Goal: Transaction & Acquisition: Purchase product/service

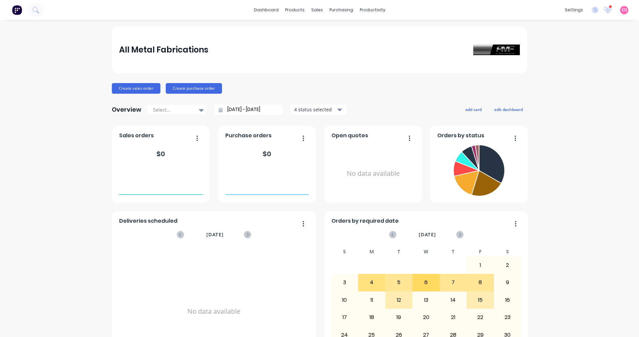
click at [309, 7] on div at bounding box center [610, 6] width 3 height 3
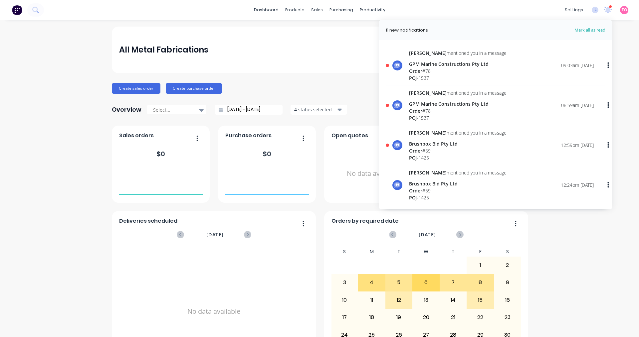
click at [309, 75] on div "PO J-1537" at bounding box center [457, 78] width 97 height 7
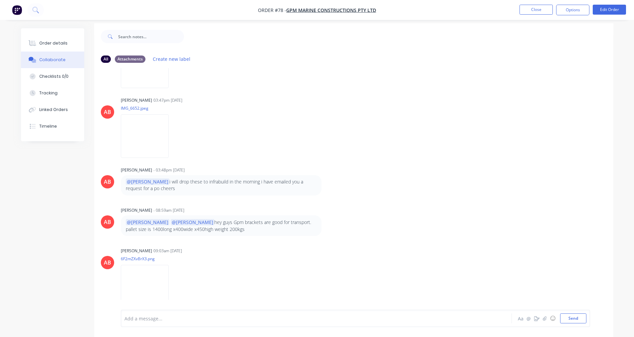
scroll to position [10, 0]
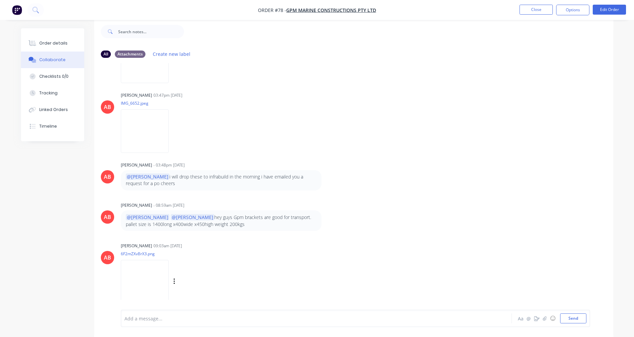
click at [144, 272] on img at bounding box center [145, 282] width 48 height 44
click at [145, 277] on img at bounding box center [145, 282] width 48 height 44
click at [60, 45] on div "Order details" at bounding box center [53, 43] width 28 height 6
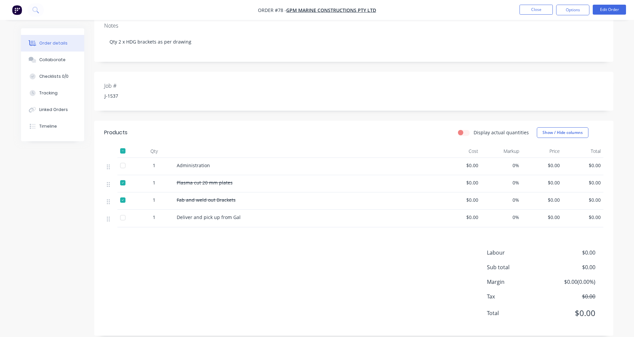
scroll to position [115, 0]
click at [65, 95] on button "Tracking" at bounding box center [52, 93] width 63 height 17
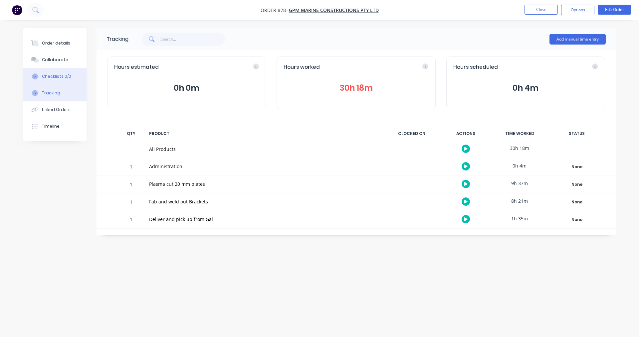
click at [53, 80] on button "Checklists 0/0" at bounding box center [54, 76] width 63 height 17
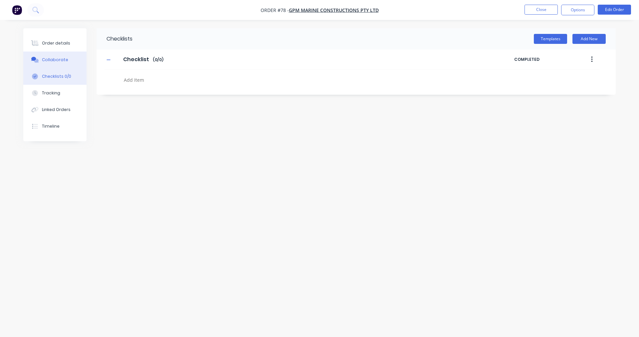
click at [56, 64] on button "Collaborate" at bounding box center [54, 60] width 63 height 17
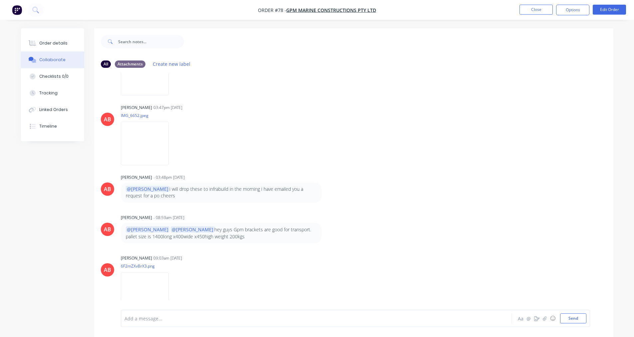
scroll to position [233, 0]
click at [216, 325] on div "Add a message... Aa @ ☺ Send" at bounding box center [355, 318] width 469 height 17
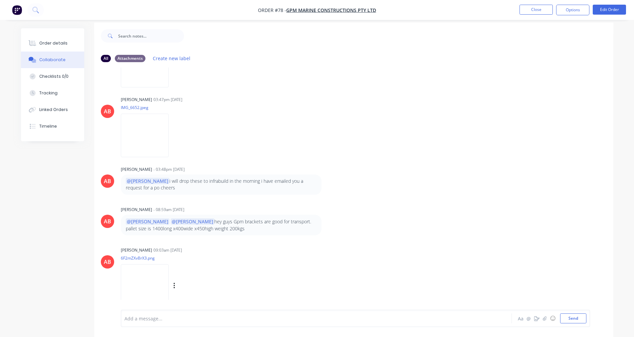
scroll to position [10, 0]
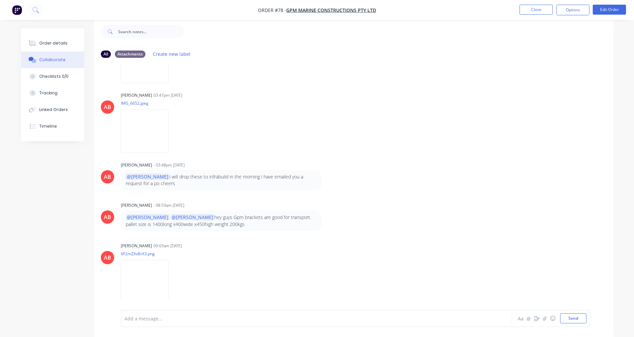
click at [137, 320] on div at bounding box center [298, 318] width 346 height 7
click at [309, 319] on button "Send" at bounding box center [573, 319] width 26 height 10
click at [309, 8] on button "Close" at bounding box center [535, 10] width 33 height 10
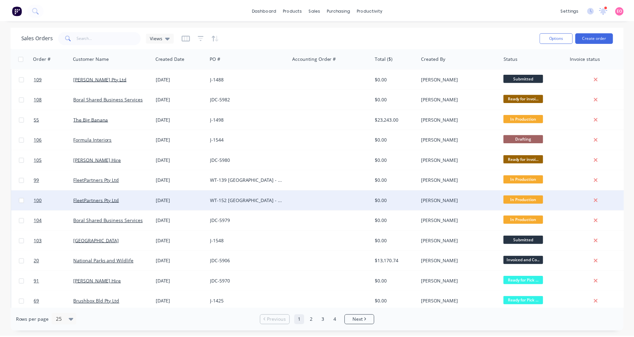
scroll to position [270, 0]
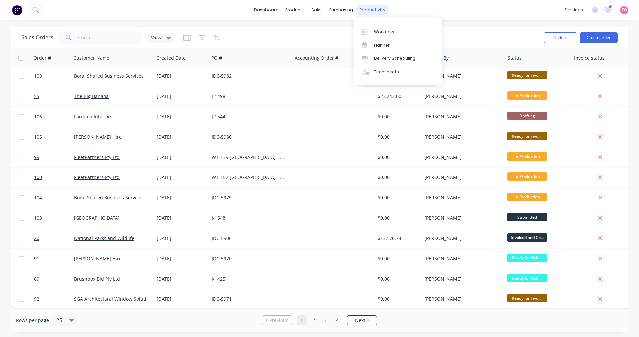
click at [309, 12] on div "productivity" at bounding box center [372, 10] width 32 height 10
click at [309, 32] on div "Workflow" at bounding box center [384, 32] width 20 height 6
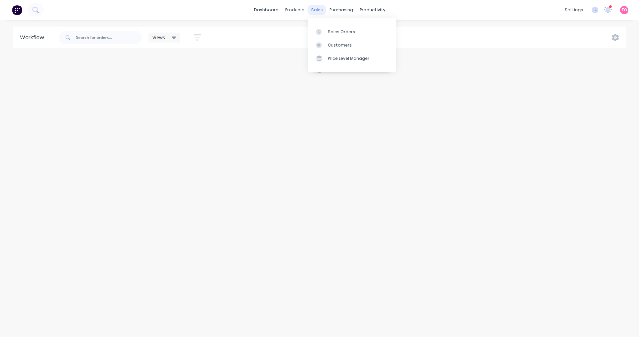
click at [309, 10] on div "sales" at bounding box center [317, 10] width 18 height 10
click at [309, 28] on link "Sales Orders" at bounding box center [352, 31] width 88 height 13
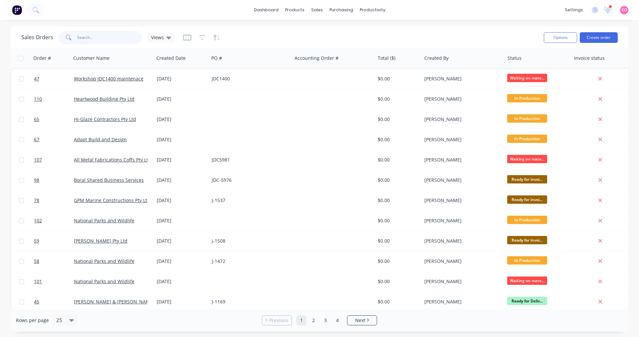
click at [94, 38] on input "text" at bounding box center [109, 37] width 65 height 13
type input "5978"
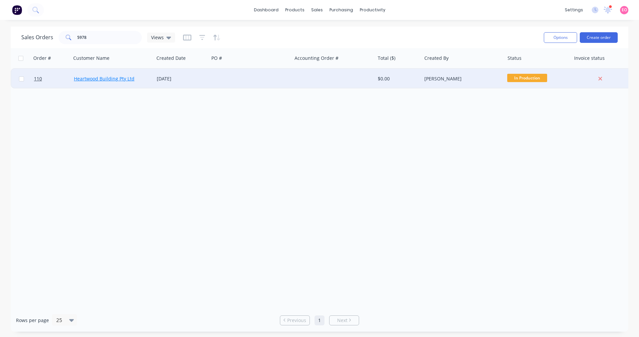
click at [103, 78] on link "Heartwood Building Pty Ltd" at bounding box center [104, 79] width 61 height 6
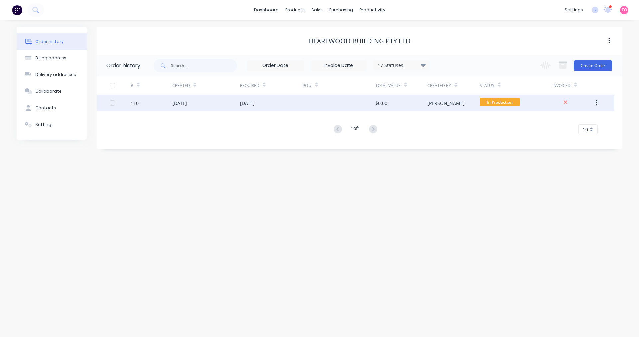
click at [177, 101] on div "[DATE]" at bounding box center [179, 103] width 15 height 7
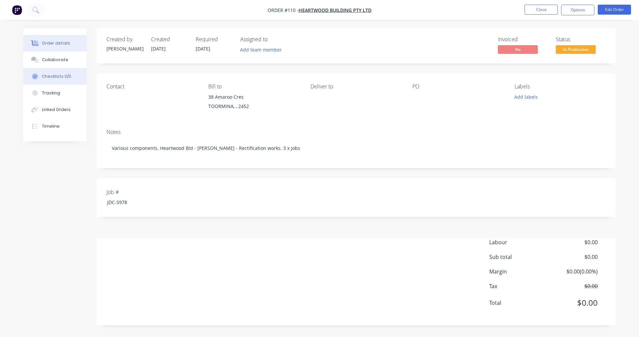
click at [61, 80] on button "Checklists 0/0" at bounding box center [54, 76] width 63 height 17
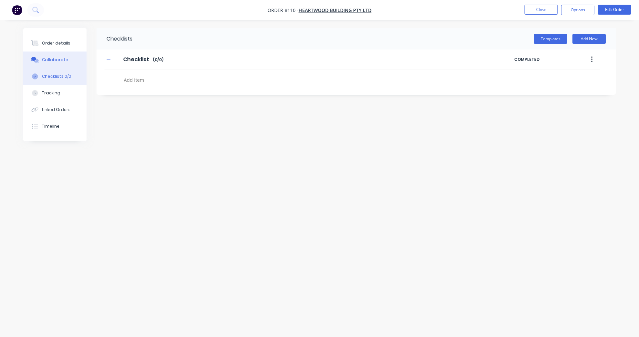
click at [64, 64] on button "Collaborate" at bounding box center [54, 60] width 63 height 17
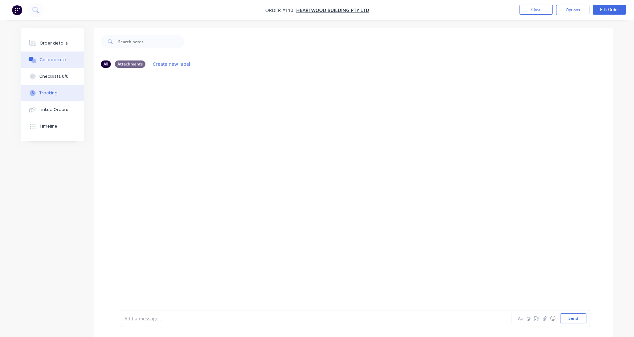
click at [66, 94] on button "Tracking" at bounding box center [52, 93] width 63 height 17
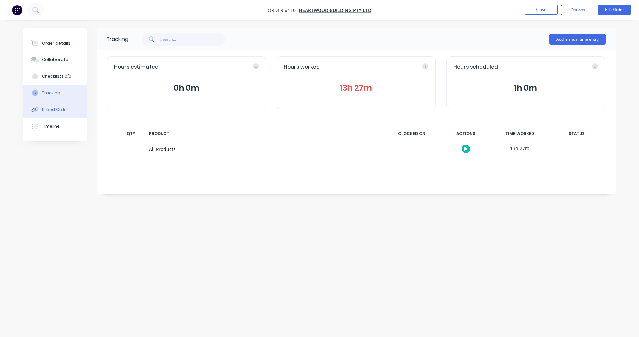
click at [67, 113] on button "Linked Orders" at bounding box center [54, 109] width 63 height 17
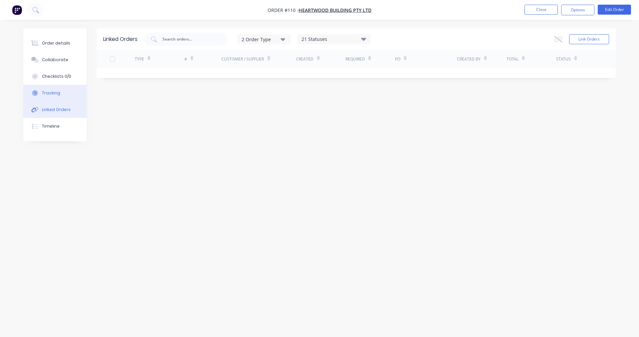
click at [61, 93] on button "Tracking" at bounding box center [54, 93] width 63 height 17
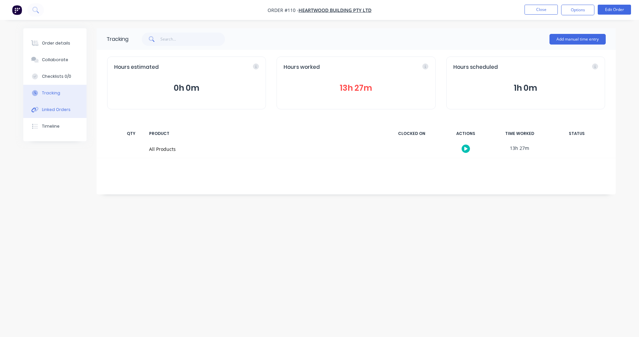
click at [68, 116] on button "Linked Orders" at bounding box center [54, 109] width 63 height 17
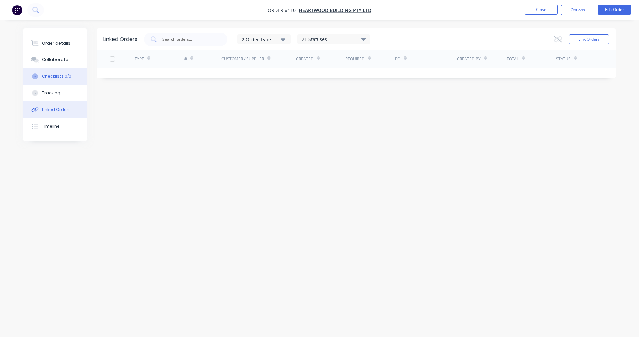
click at [70, 79] on button "Checklists 0/0" at bounding box center [54, 76] width 63 height 17
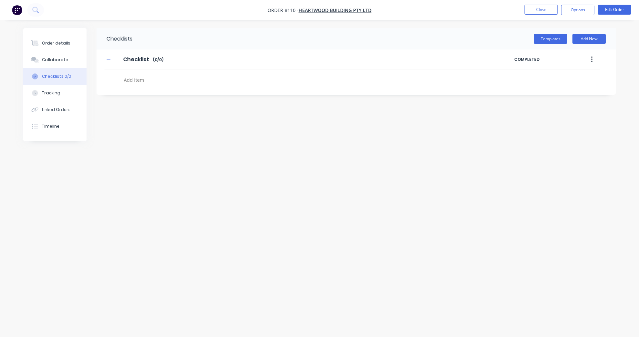
type textarea "x"
click at [66, 61] on button "Collaborate" at bounding box center [54, 60] width 63 height 17
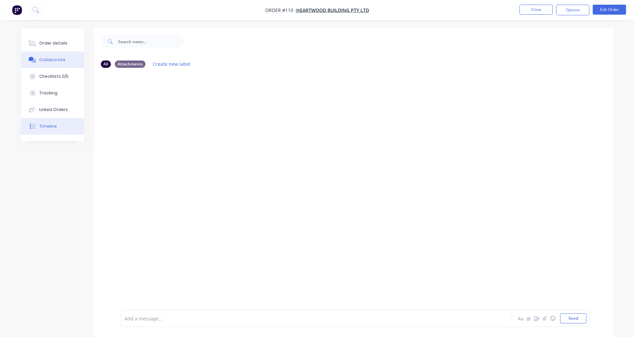
click at [53, 124] on div "Timeline" at bounding box center [48, 126] width 18 height 6
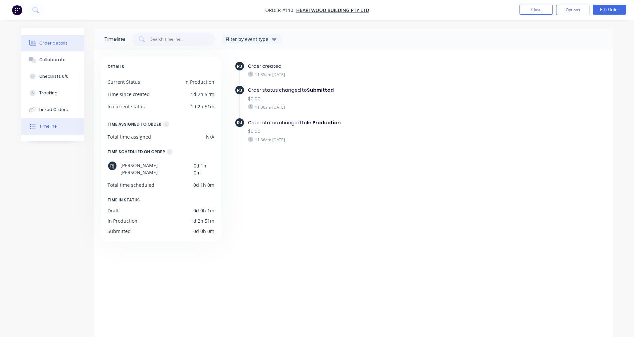
click at [55, 42] on div "Order details" at bounding box center [53, 43] width 28 height 6
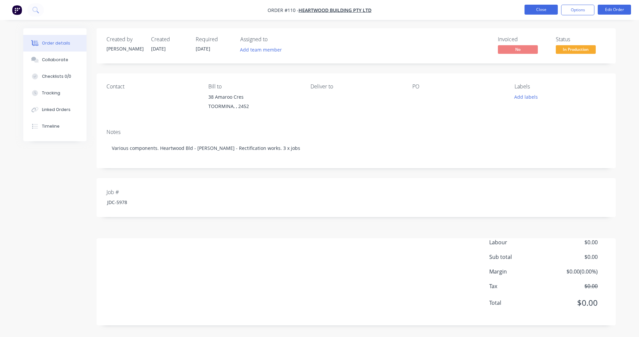
click at [309, 7] on button "Close" at bounding box center [540, 10] width 33 height 10
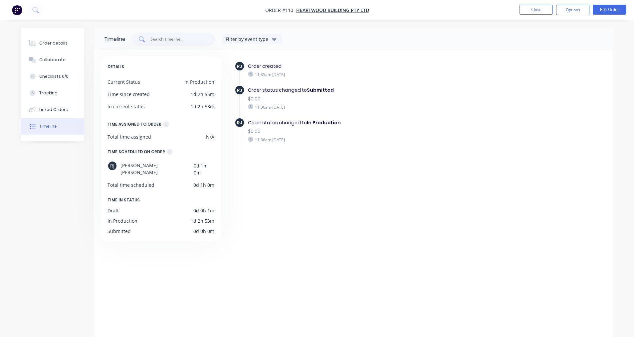
click at [162, 39] on input "text" at bounding box center [177, 39] width 55 height 7
type input "5983"
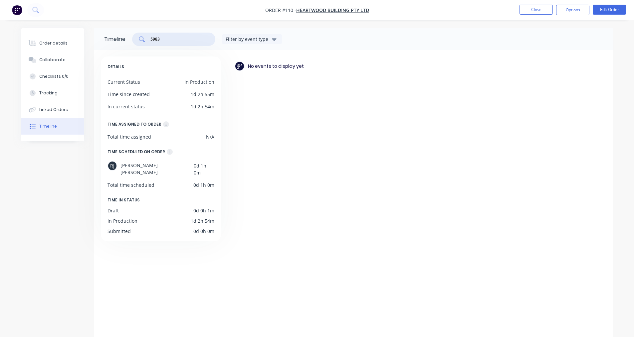
drag, startPoint x: 162, startPoint y: 39, endPoint x: 93, endPoint y: 39, distance: 69.2
click at [93, 39] on div "Order details Collaborate Checklists 0/0 Tracking Linked Orders Timeline Order …" at bounding box center [317, 185] width 606 height 315
click at [309, 12] on button "Close" at bounding box center [535, 10] width 33 height 10
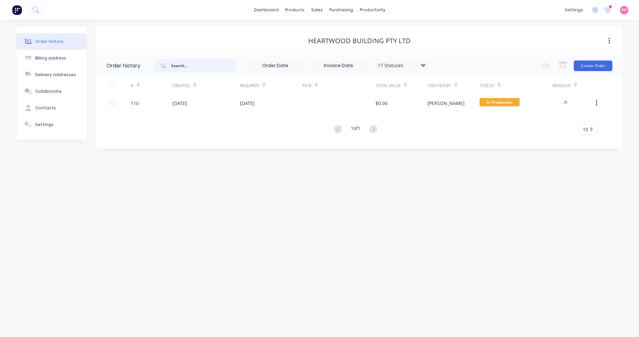
click at [196, 66] on input "text" at bounding box center [204, 65] width 66 height 13
click at [309, 31] on div at bounding box center [321, 32] width 10 height 6
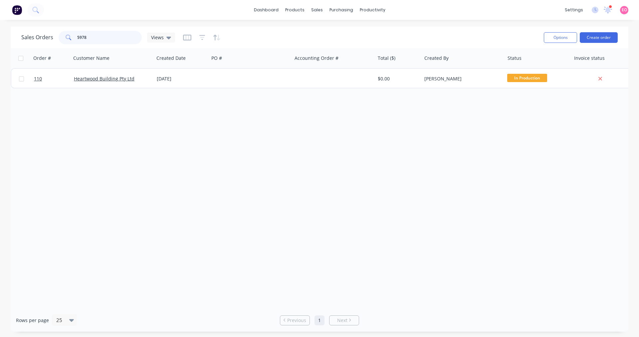
click at [110, 37] on input "5978" at bounding box center [109, 37] width 65 height 13
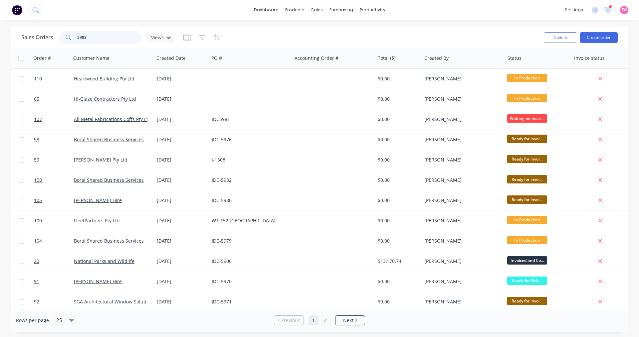
type input "5983"
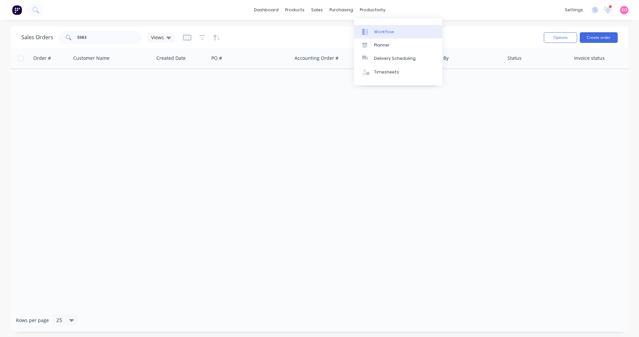
click at [309, 31] on div at bounding box center [367, 32] width 10 height 6
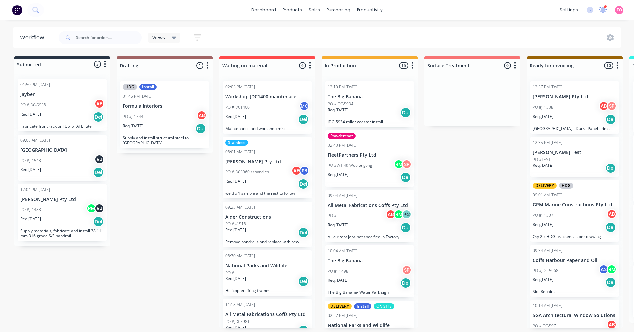
click at [309, 13] on icon at bounding box center [602, 10] width 9 height 8
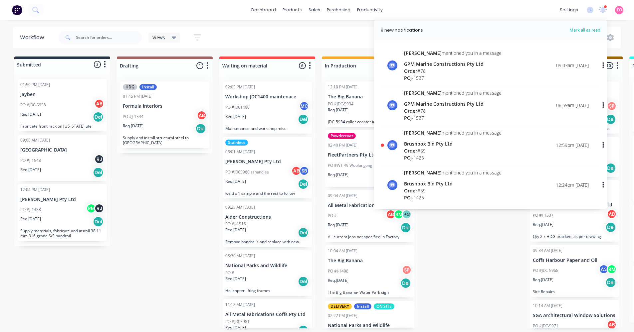
click at [309, 116] on div "PO J-1537" at bounding box center [452, 117] width 97 height 7
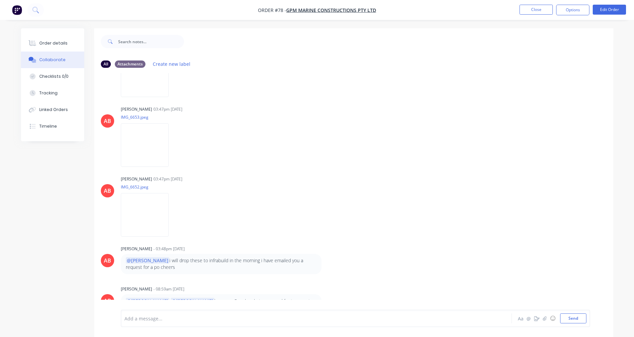
scroll to position [61, 0]
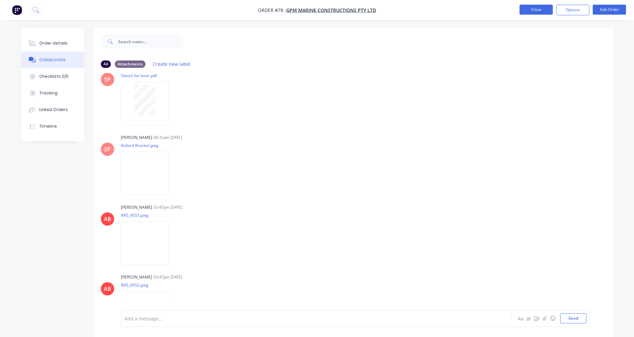
click at [309, 8] on button "Close" at bounding box center [535, 10] width 33 height 10
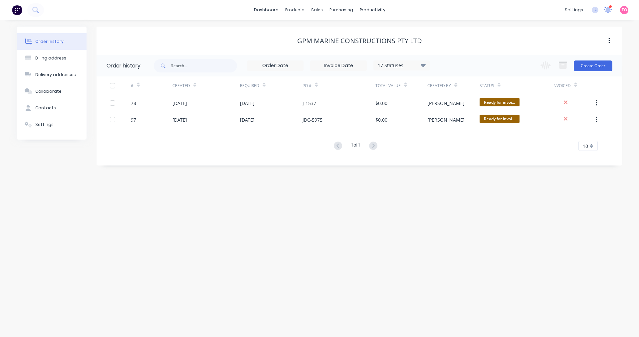
click at [309, 10] on icon at bounding box center [608, 9] width 6 height 6
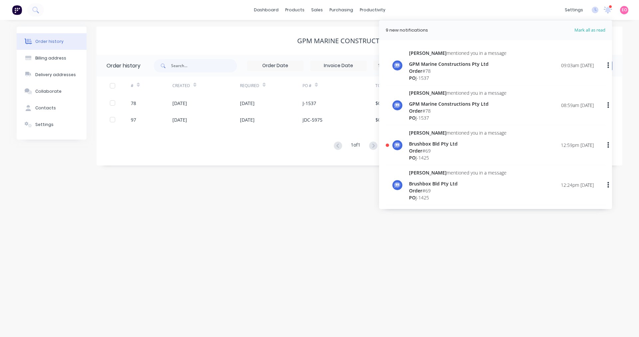
click at [309, 154] on div "Carissa mentioned you in a message Brushbox Bld Pty Ltd Order # 69 PO J-1425 12…" at bounding box center [501, 145] width 185 height 32
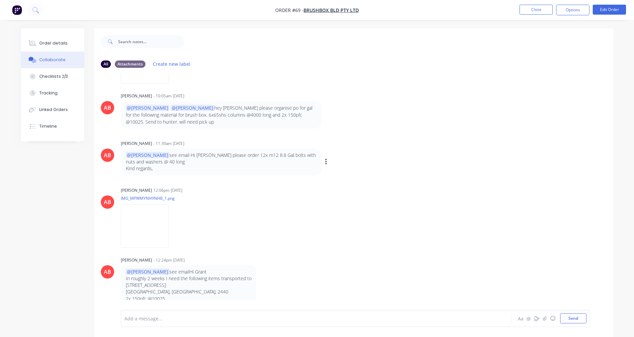
scroll to position [338, 0]
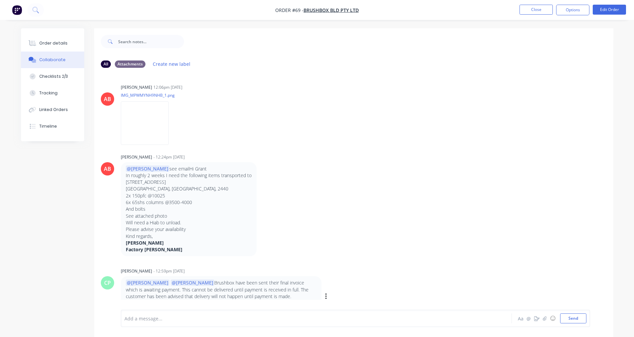
click at [309, 293] on p "@Andrew @Elyse Brushbox have been sent their final invoice which is awaiting pa…" at bounding box center [221, 297] width 191 height 34
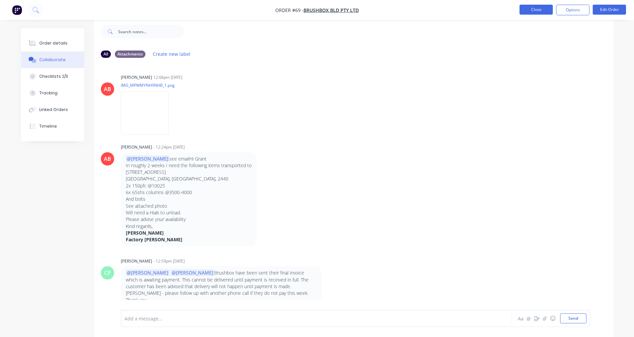
click at [309, 11] on button "Close" at bounding box center [535, 10] width 33 height 10
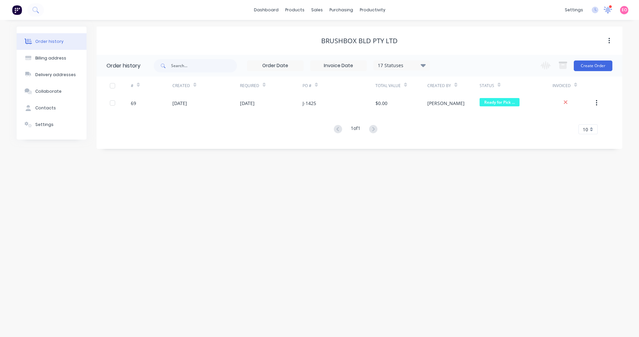
click at [309, 11] on icon at bounding box center [608, 9] width 8 height 7
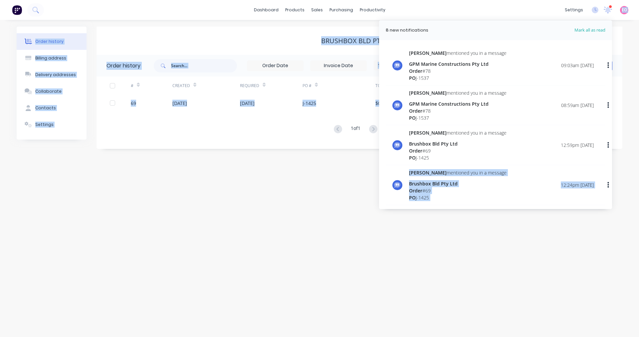
click at [309, 205] on div "dashboard products sales purchasing productivity dashboard products Product Cat…" at bounding box center [319, 168] width 639 height 337
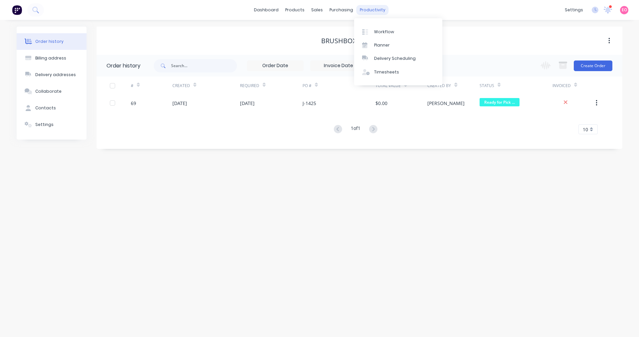
click at [309, 10] on div "productivity" at bounding box center [372, 10] width 32 height 10
click at [309, 34] on div "Workflow" at bounding box center [384, 32] width 20 height 6
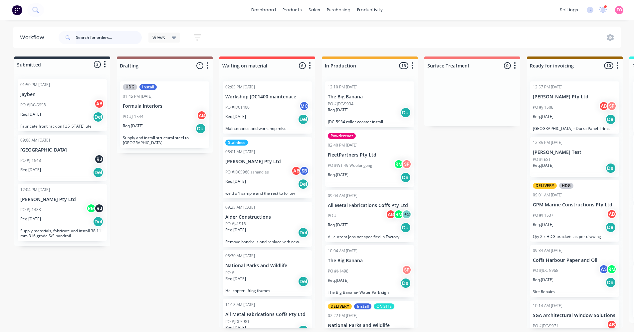
click at [84, 40] on input "text" at bounding box center [109, 37] width 66 height 13
type input "5983"
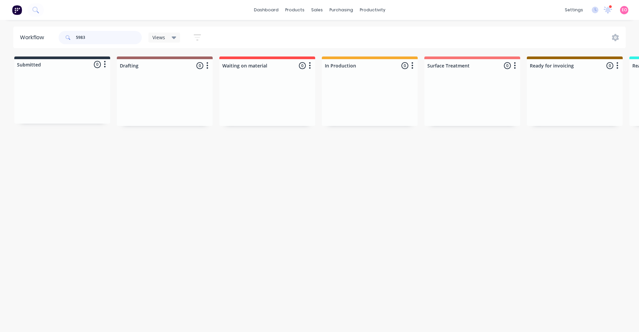
drag, startPoint x: 90, startPoint y: 39, endPoint x: 51, endPoint y: 39, distance: 38.3
click at [53, 39] on header "Workflow 5983 Views Save new view None (Default) edit Show/Hide statuses Show l…" at bounding box center [319, 38] width 613 height 22
click at [278, 253] on div "Workflow Views Save new view None (Default) edit Show/Hide statuses Show line i…" at bounding box center [319, 173] width 639 height 292
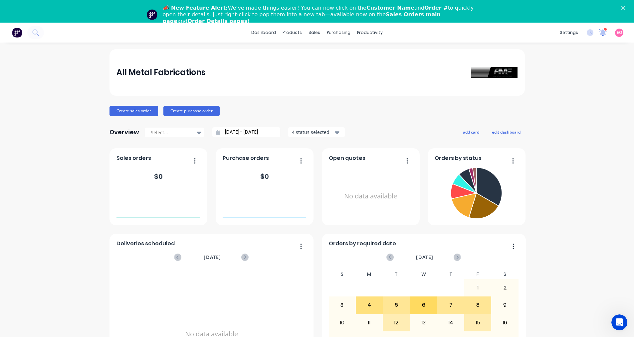
click at [598, 32] on icon at bounding box center [602, 32] width 9 height 7
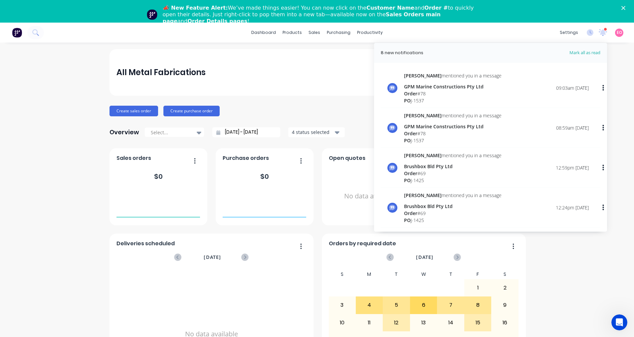
click at [434, 86] on div "GPM Marine Constructions Pty Ltd" at bounding box center [452, 86] width 97 height 7
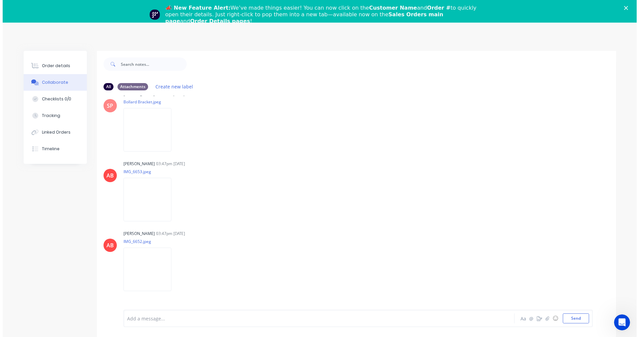
scroll to position [60, 0]
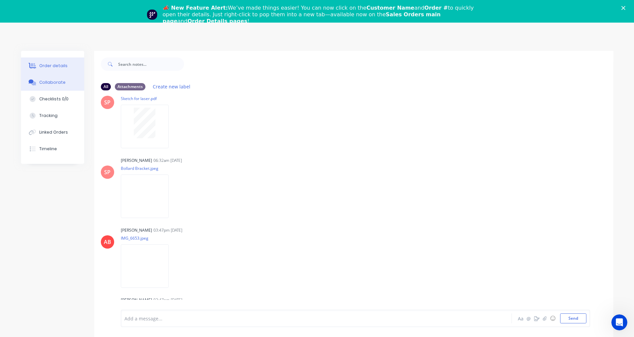
click at [51, 70] on button "Order details" at bounding box center [52, 66] width 63 height 17
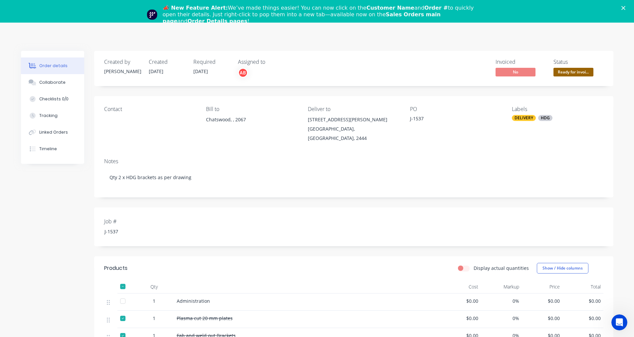
drag, startPoint x: 66, startPoint y: 320, endPoint x: 72, endPoint y: 337, distance: 18.3
click at [66, 320] on div "Created by [PERSON_NAME] Created [DATE] Required [DATE] Assigned to AB Invoiced…" at bounding box center [317, 266] width 592 height 431
drag, startPoint x: 628, startPoint y: 5, endPoint x: 623, endPoint y: 7, distance: 4.8
click at [628, 5] on div "📣 New Feature Alert: We’ve made things easier! You can now click on the Custome…" at bounding box center [317, 15] width 634 height 24
click at [625, 7] on polygon "Close" at bounding box center [623, 8] width 4 height 4
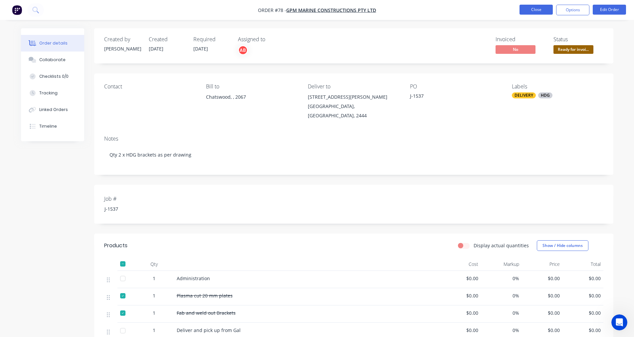
click at [536, 11] on button "Close" at bounding box center [535, 10] width 33 height 10
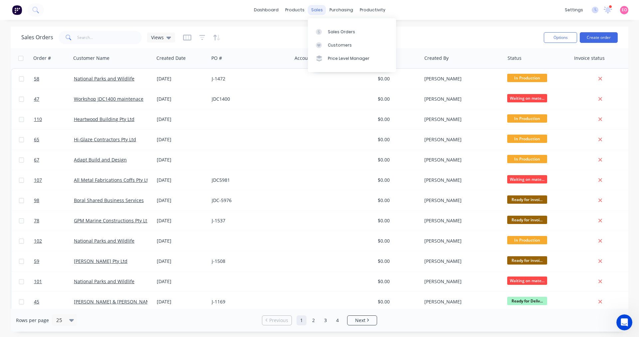
click at [319, 8] on div "sales" at bounding box center [317, 10] width 18 height 10
click at [349, 35] on link "Sales Orders" at bounding box center [352, 31] width 88 height 13
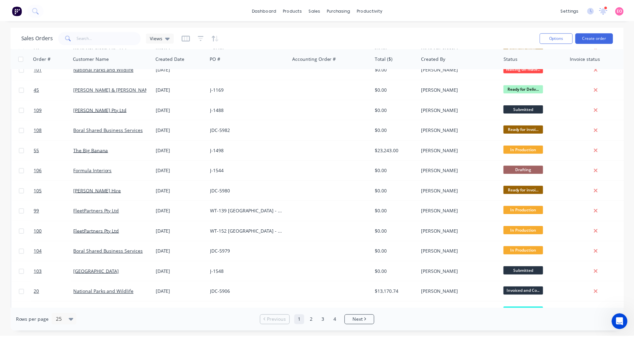
scroll to position [270, 0]
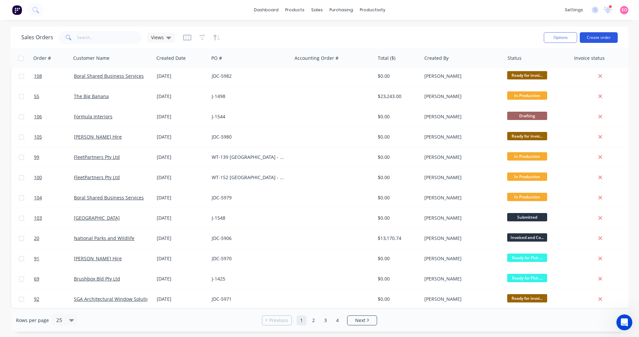
click at [594, 38] on button "Create order" at bounding box center [599, 37] width 38 height 11
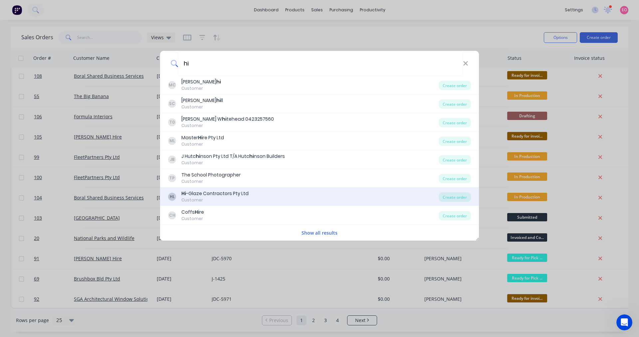
type input "hi"
click at [243, 191] on div "Hi -Glaze Contractors Pty Ltd" at bounding box center [214, 193] width 67 height 7
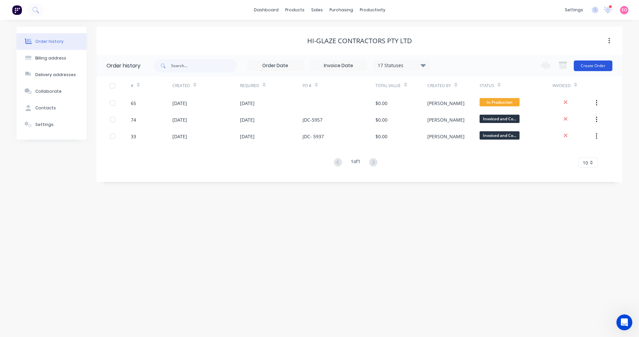
click at [596, 65] on button "Create Order" at bounding box center [593, 66] width 39 height 11
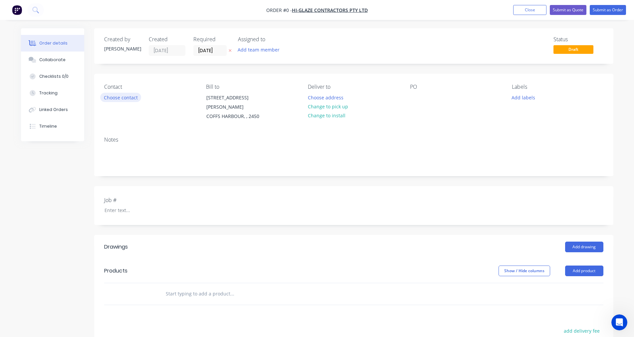
click at [125, 96] on button "Choose contact" at bounding box center [120, 97] width 41 height 9
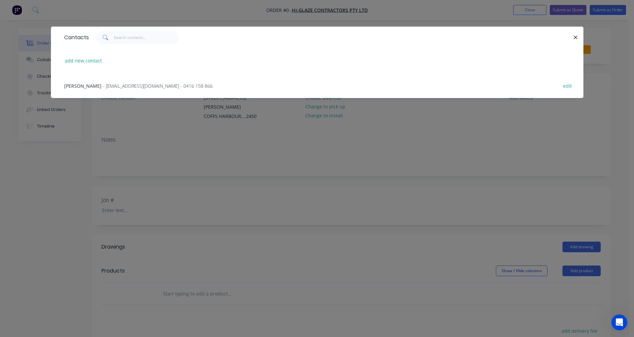
click at [131, 84] on span "- [EMAIL_ADDRESS][DOMAIN_NAME] - 0416 158 866" at bounding box center [158, 86] width 110 height 6
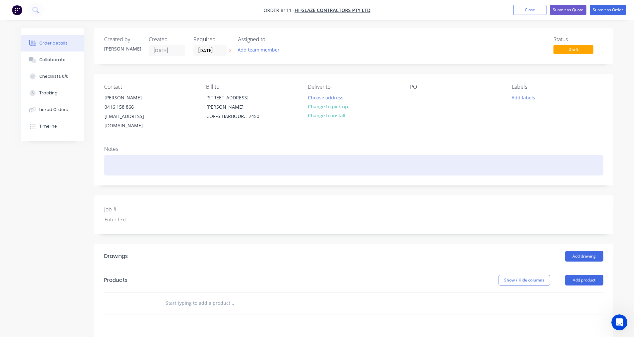
click at [117, 155] on div at bounding box center [353, 165] width 499 height 20
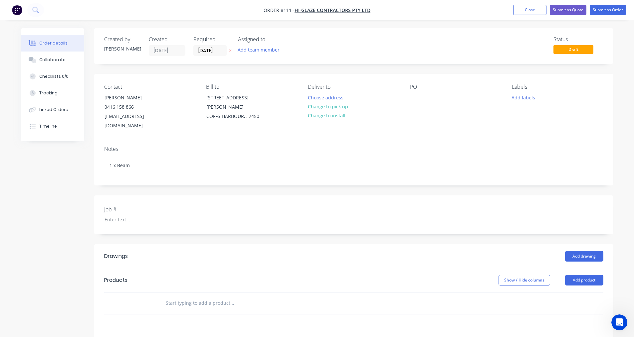
click at [121, 206] on label "Job #" at bounding box center [145, 210] width 83 height 8
click at [115, 215] on div at bounding box center [140, 220] width 83 height 10
click at [411, 94] on div at bounding box center [415, 98] width 11 height 10
click at [247, 251] on div "Add drawing" at bounding box center [406, 256] width 393 height 11
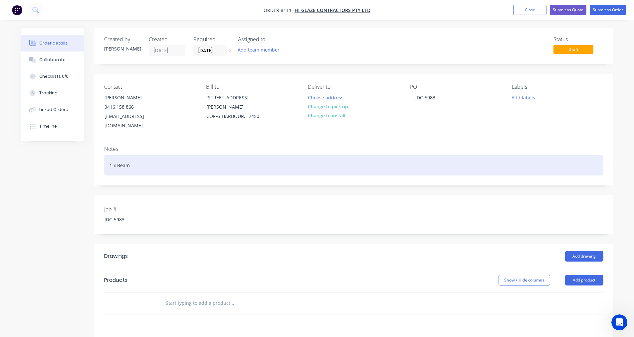
click at [131, 160] on div "1 x Beam" at bounding box center [353, 165] width 499 height 20
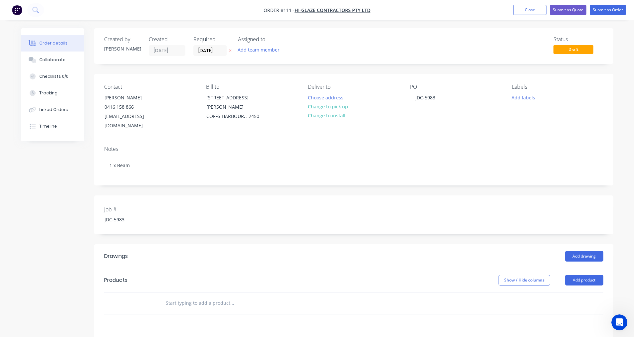
click at [195, 297] on input "text" at bounding box center [231, 303] width 133 height 13
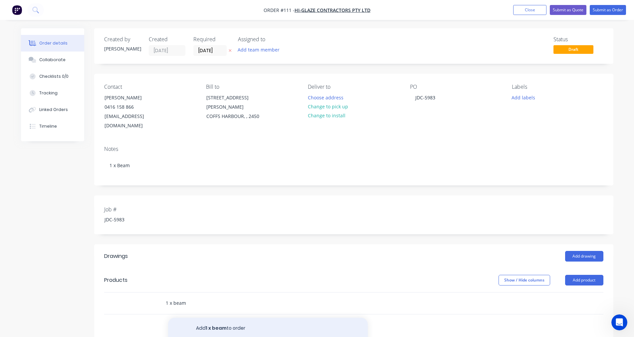
type input "1 x beam"
click at [214, 318] on button "Add 1 x beam to order" at bounding box center [268, 328] width 200 height 21
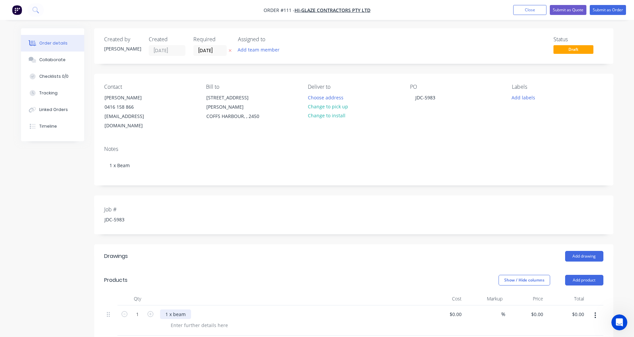
click at [165, 310] on div "1 x beam" at bounding box center [175, 315] width 31 height 10
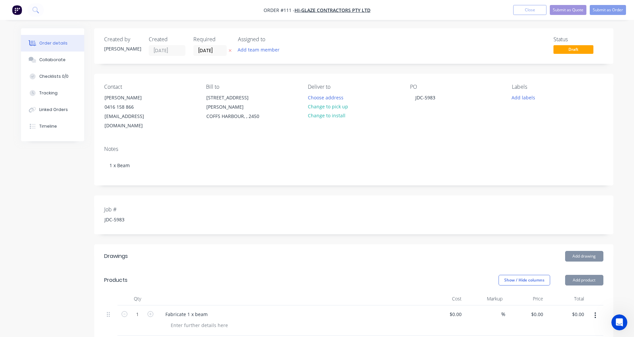
click at [576, 275] on button "Add product" at bounding box center [584, 280] width 38 height 11
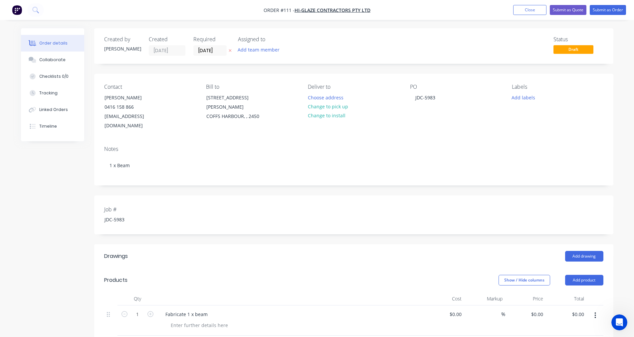
click at [259, 251] on div "Add drawing" at bounding box center [406, 256] width 393 height 11
click at [604, 12] on button "Submit as Order" at bounding box center [608, 10] width 36 height 10
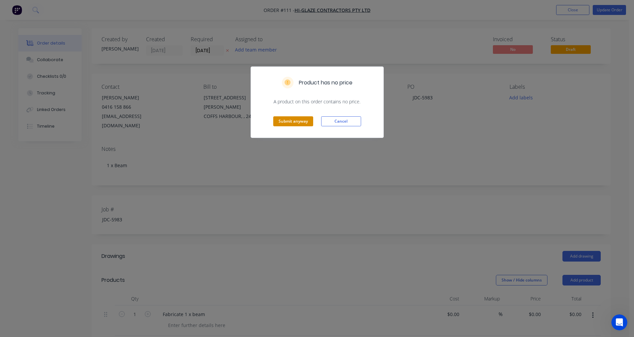
click at [299, 123] on button "Submit anyway" at bounding box center [293, 121] width 40 height 10
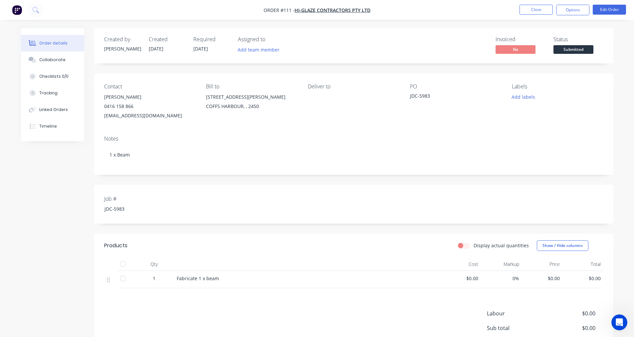
click at [79, 159] on div "Created by [PERSON_NAME] Created [DATE] Required [DATE] Assigned to Add team me…" at bounding box center [317, 217] width 592 height 379
click at [527, 11] on button "Close" at bounding box center [535, 10] width 33 height 10
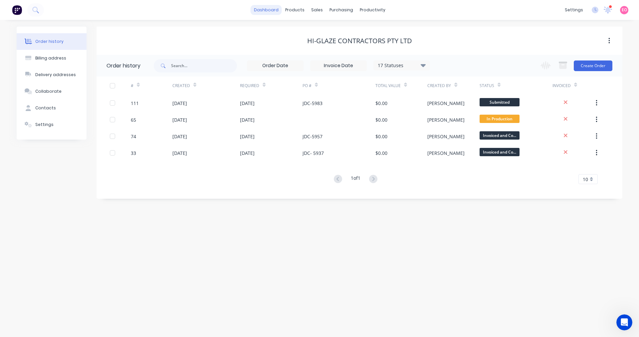
click at [270, 9] on link "dashboard" at bounding box center [266, 10] width 31 height 10
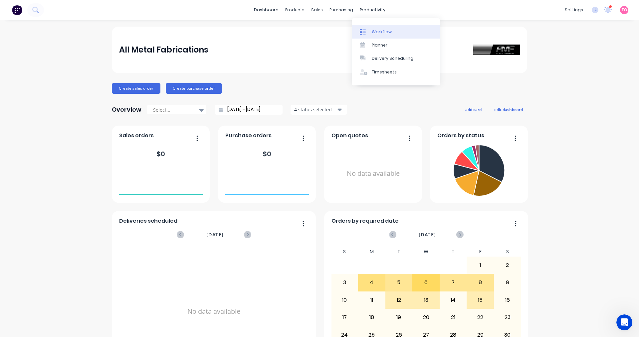
click at [376, 32] on div "Workflow" at bounding box center [382, 32] width 20 height 6
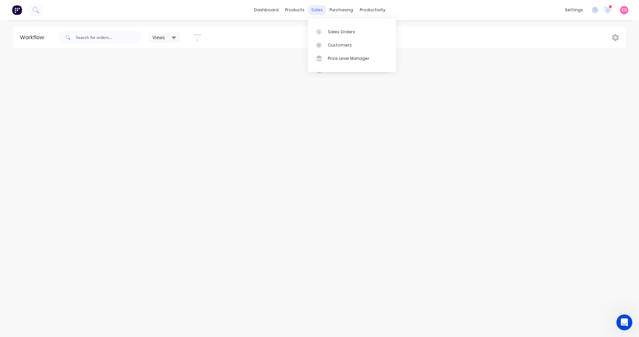
click at [314, 9] on div "sales" at bounding box center [317, 10] width 18 height 10
click at [326, 31] on link "Sales Orders" at bounding box center [352, 31] width 88 height 13
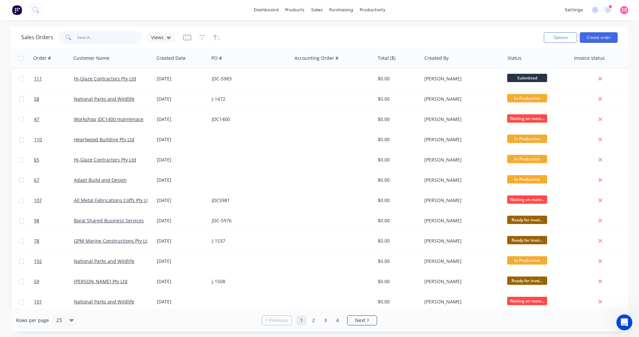
drag, startPoint x: 89, startPoint y: 36, endPoint x: 93, endPoint y: 37, distance: 4.4
click at [90, 36] on input "text" at bounding box center [109, 37] width 65 height 13
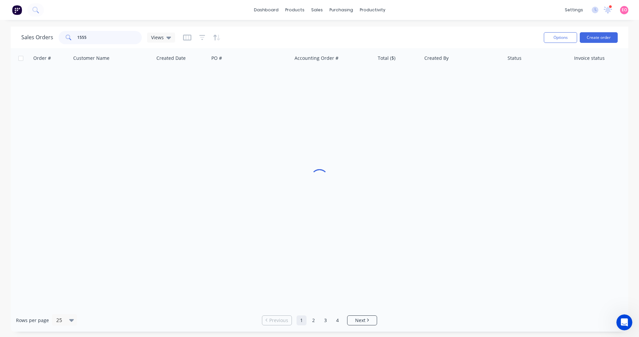
type input "1555"
drag, startPoint x: 114, startPoint y: 41, endPoint x: -14, endPoint y: 34, distance: 128.3
click at [0, 34] on html "dashboard products sales purchasing productivity dashboard products Product Cat…" at bounding box center [319, 168] width 639 height 337
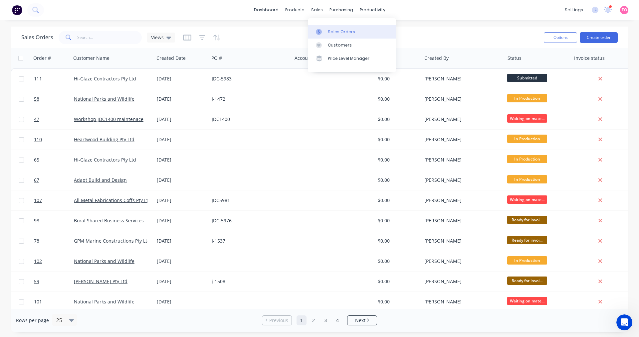
click at [326, 26] on link "Sales Orders" at bounding box center [352, 31] width 88 height 13
click at [331, 34] on div "Sales Orders" at bounding box center [341, 32] width 27 height 6
click at [590, 37] on button "Create order" at bounding box center [599, 37] width 38 height 11
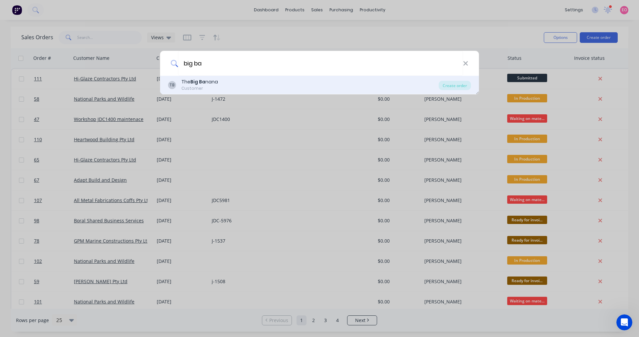
type input "big ba"
click at [223, 88] on div "TB The Big Ba nana Customer" at bounding box center [303, 85] width 271 height 13
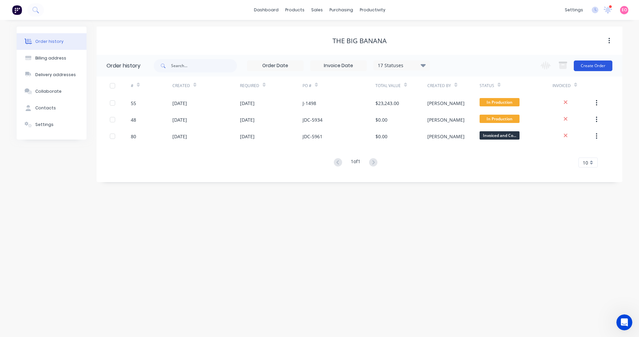
click at [605, 66] on button "Create Order" at bounding box center [593, 66] width 39 height 11
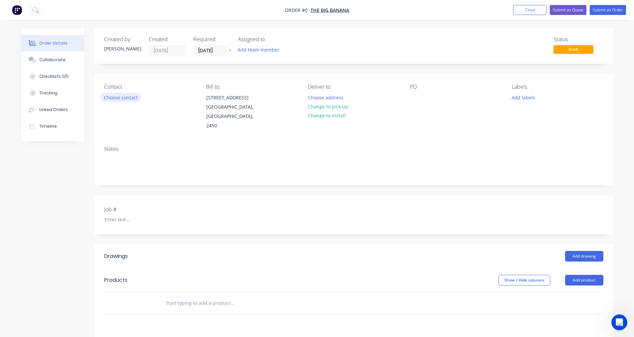
click at [122, 94] on button "Choose contact" at bounding box center [120, 97] width 41 height 9
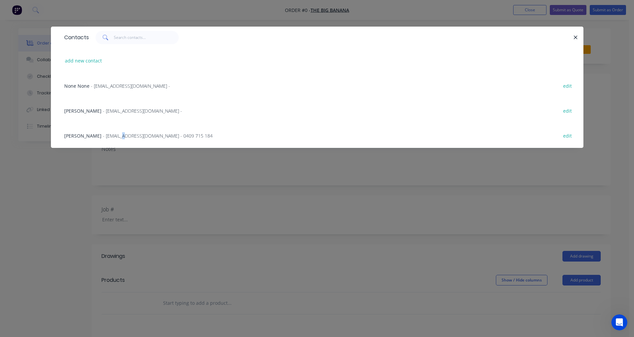
click at [114, 139] on div "[PERSON_NAME] - [EMAIL_ADDRESS][DOMAIN_NAME] - 0409 715 184" at bounding box center [138, 135] width 148 height 7
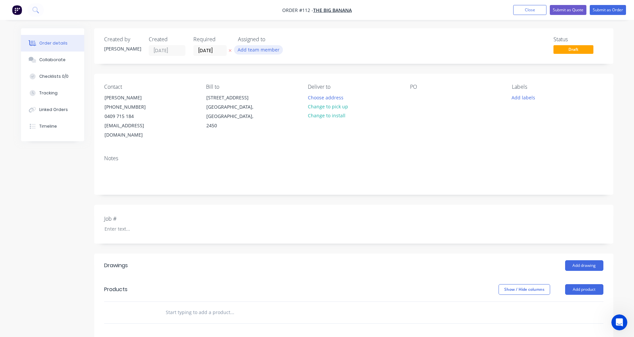
click at [237, 49] on button "Add team member" at bounding box center [258, 49] width 49 height 9
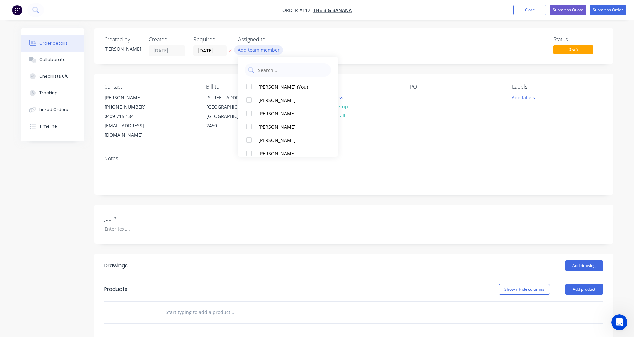
type input "s"
click at [250, 49] on button "Add team member" at bounding box center [258, 49] width 49 height 9
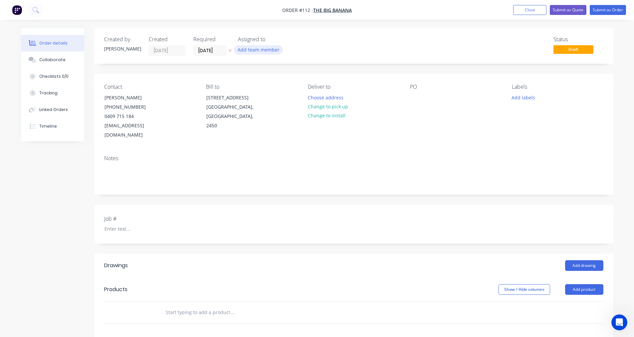
click at [251, 50] on button "Add team member" at bounding box center [258, 49] width 49 height 9
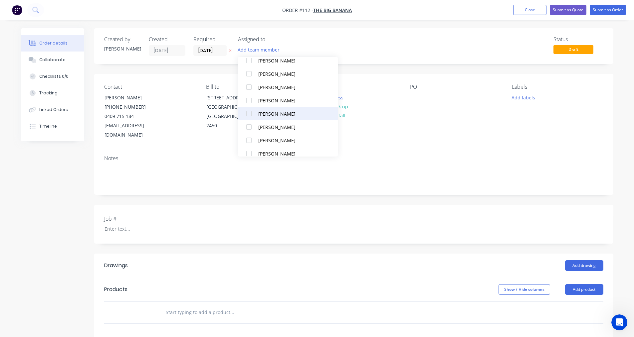
scroll to position [180, 0]
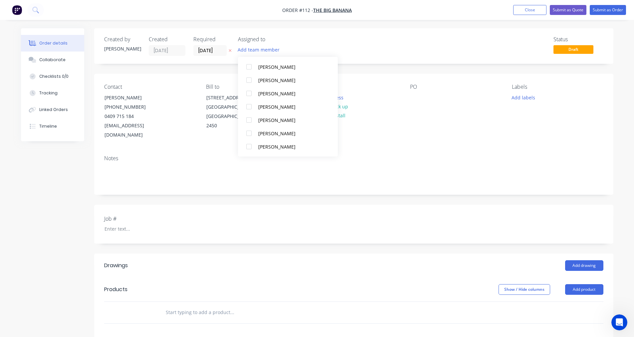
drag, startPoint x: 255, startPoint y: 135, endPoint x: 245, endPoint y: 135, distance: 10.0
click at [255, 135] on div at bounding box center [248, 133] width 13 height 13
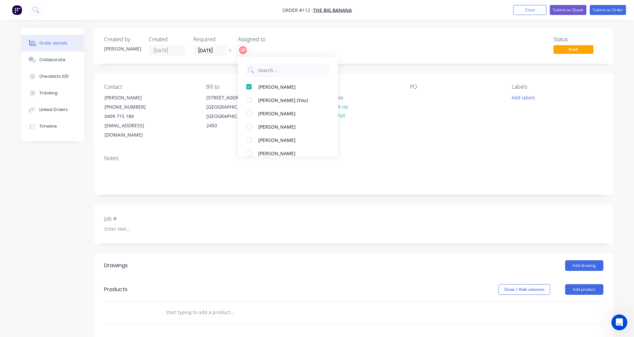
click at [189, 154] on div "Notes" at bounding box center [353, 172] width 519 height 45
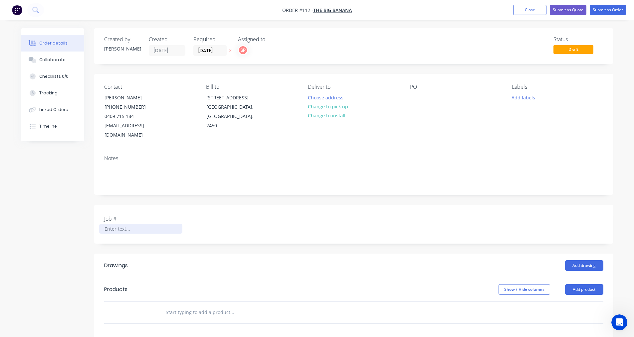
click at [120, 224] on div at bounding box center [140, 229] width 83 height 10
click at [409, 96] on div "Contact [PERSON_NAME] [PHONE_NUMBER] [EMAIL_ADDRESS][DOMAIN_NAME] Bill to [STRE…" at bounding box center [353, 112] width 519 height 76
click at [413, 95] on div at bounding box center [415, 98] width 11 height 10
drag, startPoint x: 453, startPoint y: 108, endPoint x: 431, endPoint y: 96, distance: 25.3
click at [431, 96] on div "J-1555 2x Steel Platforms with FRP grating" at bounding box center [451, 101] width 83 height 17
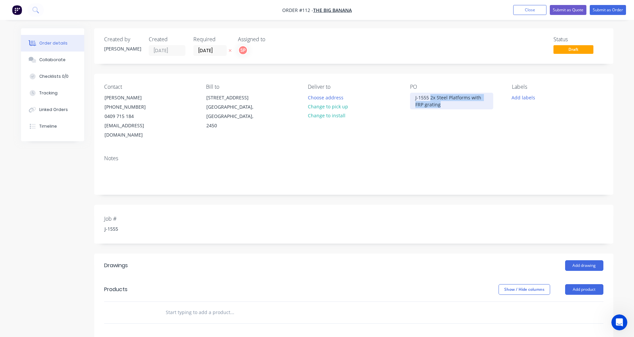
copy div "2x Steel Platforms with FRP grating"
click at [194, 309] on div at bounding box center [277, 313] width 240 height 22
click at [199, 306] on input "text" at bounding box center [231, 312] width 133 height 13
paste input "2x Steel Platforms with FRP grating"
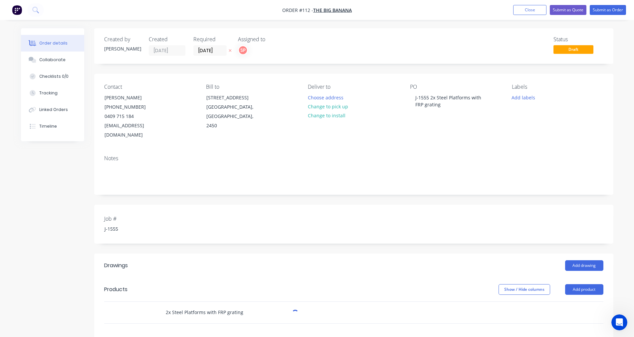
type input "2x Steel Platforms with FRP grating"
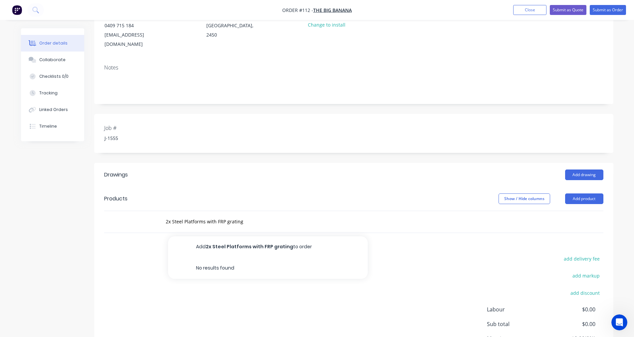
scroll to position [107, 0]
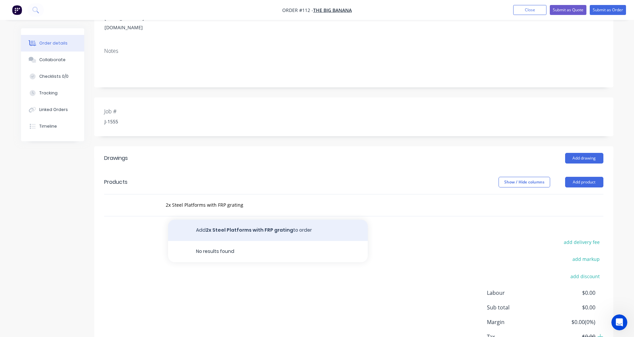
click at [255, 230] on button "Add 2x Steel Platforms with FRP grating to order" at bounding box center [268, 230] width 200 height 21
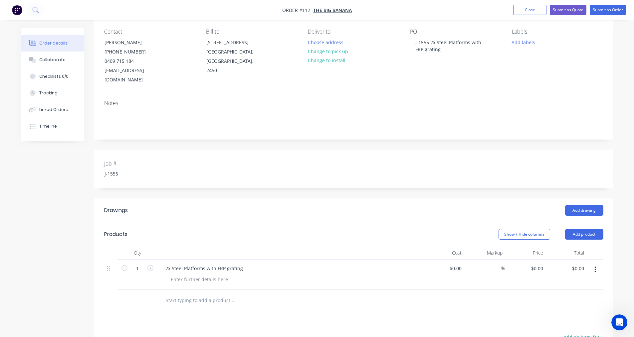
scroll to position [0, 0]
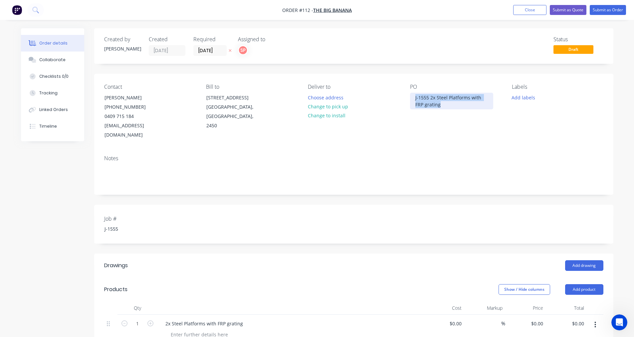
drag, startPoint x: 441, startPoint y: 103, endPoint x: 412, endPoint y: 97, distance: 30.0
click at [412, 96] on div "J-1555 2x Steel Platforms with FRP grating" at bounding box center [451, 101] width 83 height 17
copy div "J-1555 2x Steel Platforms with FRP grating"
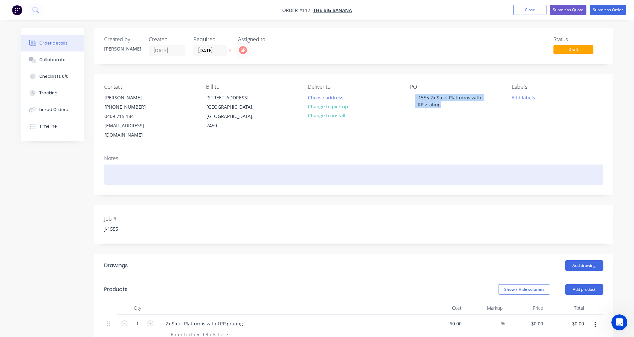
click at [112, 165] on div at bounding box center [353, 175] width 499 height 20
paste div
drag, startPoint x: 123, startPoint y: 166, endPoint x: 77, endPoint y: 161, distance: 46.6
click at [77, 161] on div "Created by [PERSON_NAME] Created [DATE] Required [DATE] Assigned to SP Status D…" at bounding box center [317, 282] width 592 height 508
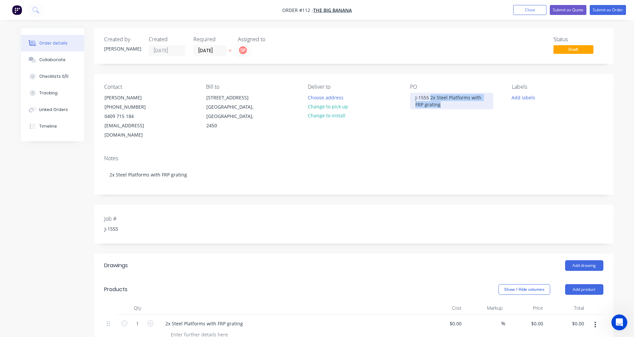
drag, startPoint x: 446, startPoint y: 106, endPoint x: 430, endPoint y: 96, distance: 18.3
click at [430, 96] on div "J-1555 2x Steel Platforms with FRP grating" at bounding box center [451, 101] width 83 height 17
click at [603, 11] on button "Submit as Order" at bounding box center [608, 10] width 36 height 10
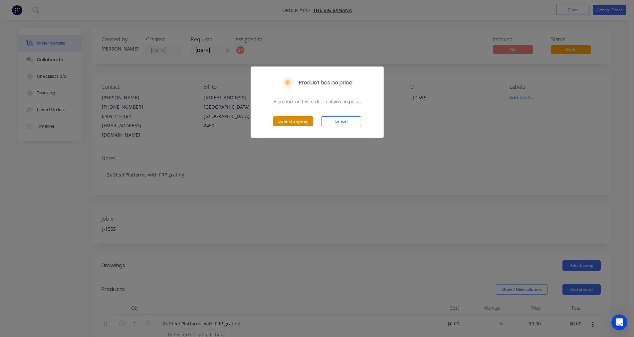
click at [299, 120] on button "Submit anyway" at bounding box center [293, 121] width 40 height 10
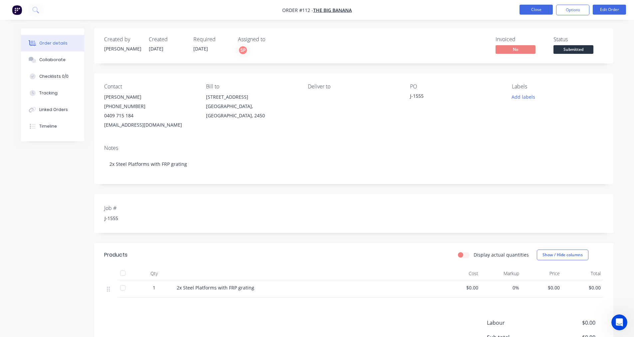
click at [532, 10] on button "Close" at bounding box center [535, 10] width 33 height 10
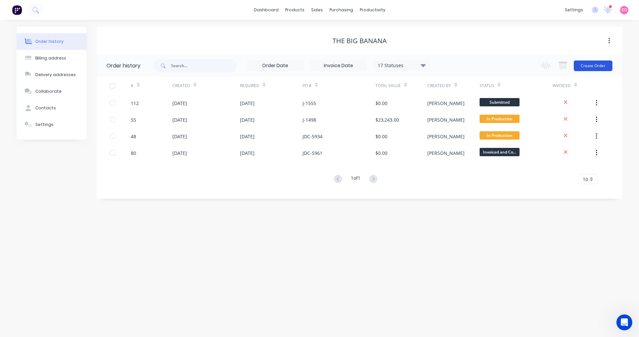
click at [583, 70] on button "Create Order" at bounding box center [593, 66] width 39 height 11
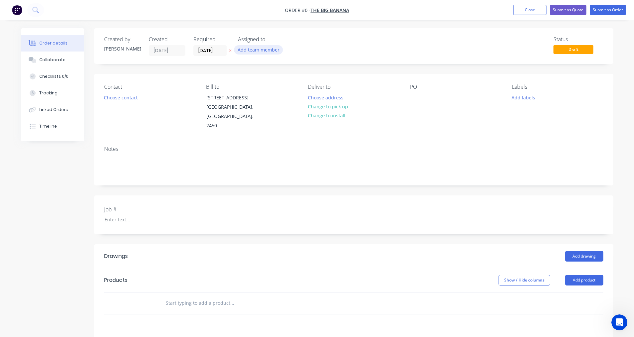
click at [256, 52] on button "Add team member" at bounding box center [258, 49] width 49 height 9
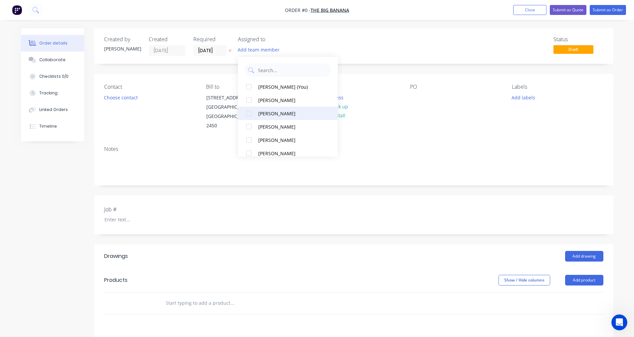
click at [275, 116] on div "[PERSON_NAME]" at bounding box center [291, 113] width 67 height 7
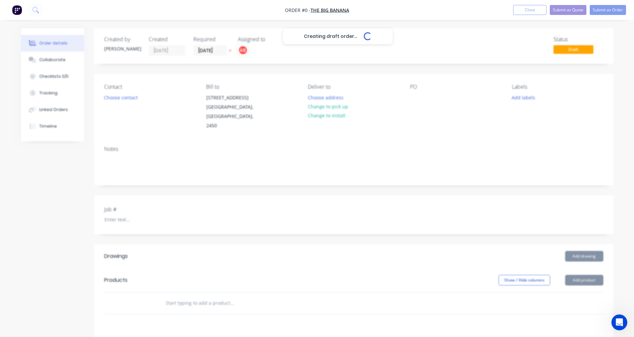
click at [293, 205] on div "Creating draft order... Loading... Order details Collaborate Checklists 0/0 Tra…" at bounding box center [317, 256] width 606 height 456
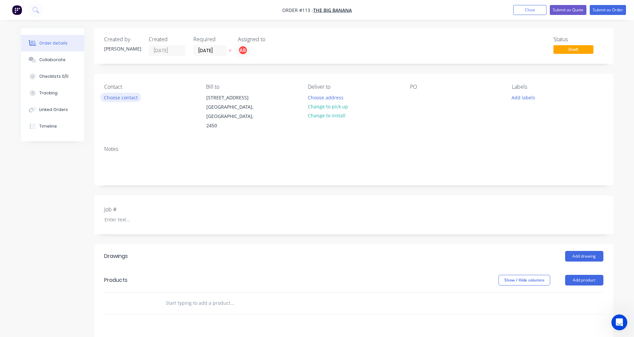
click at [125, 96] on button "Choose contact" at bounding box center [120, 97] width 41 height 9
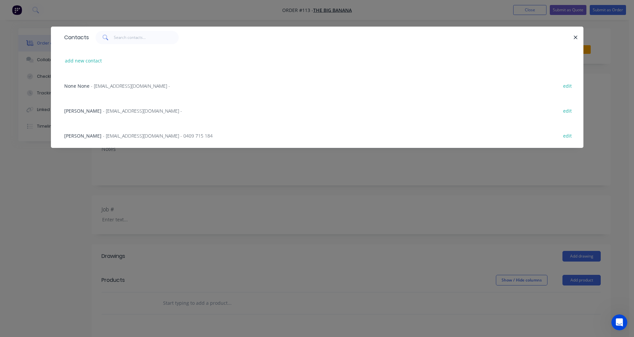
click at [112, 136] on span "- [EMAIL_ADDRESS][DOMAIN_NAME] - 0409 715 184" at bounding box center [158, 136] width 110 height 6
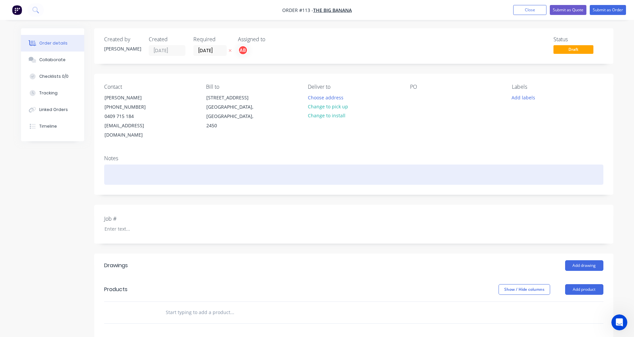
click at [106, 165] on div at bounding box center [353, 175] width 499 height 20
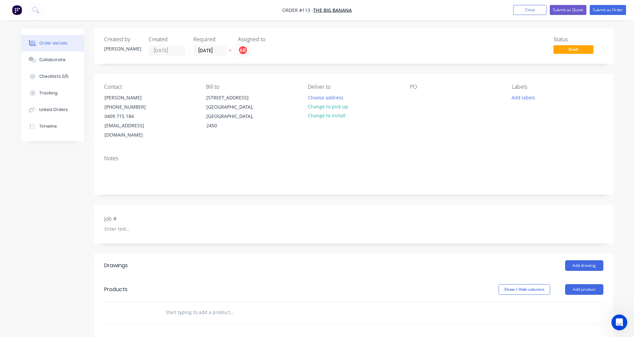
click at [107, 154] on div "Notes" at bounding box center [353, 172] width 519 height 45
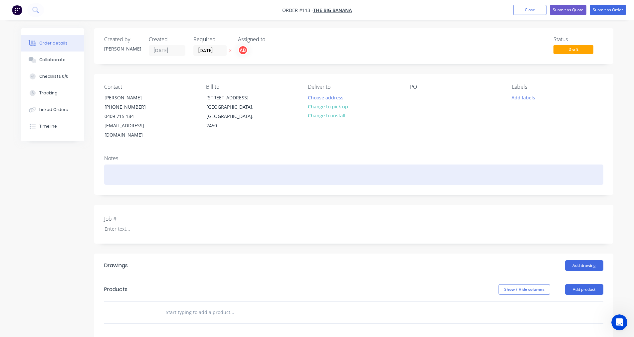
click at [113, 165] on div at bounding box center [353, 175] width 499 height 20
paste div
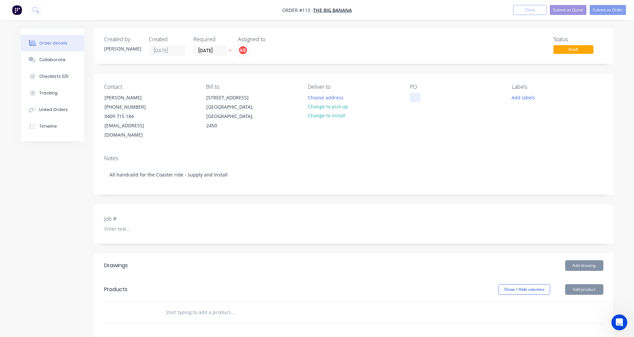
click at [417, 96] on div at bounding box center [415, 98] width 11 height 10
click at [211, 224] on div "Job #" at bounding box center [353, 224] width 519 height 39
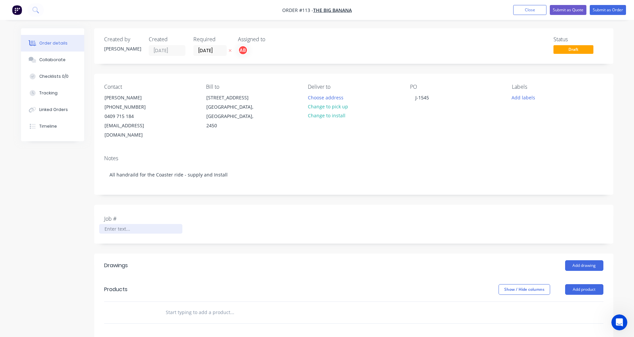
click at [115, 224] on div at bounding box center [140, 229] width 83 height 10
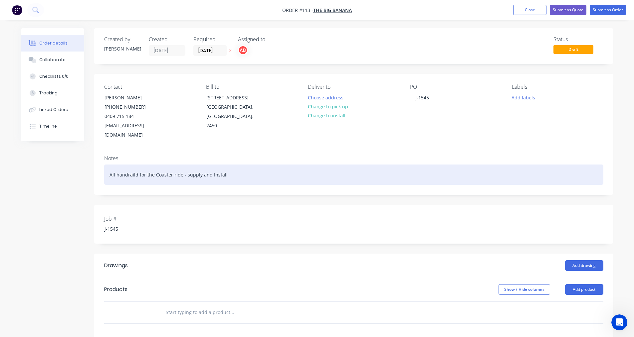
click at [136, 166] on div "All handraild for the Coaster ride - supply and Install" at bounding box center [353, 175] width 499 height 20
drag, startPoint x: 226, startPoint y: 168, endPoint x: 37, endPoint y: 163, distance: 189.4
click at [37, 163] on div "Created by [PERSON_NAME] Created [DATE] Required [DATE] Assigned to AB Status D…" at bounding box center [317, 260] width 592 height 465
copy div "All handrail for the Coaster ride - supply and Install"
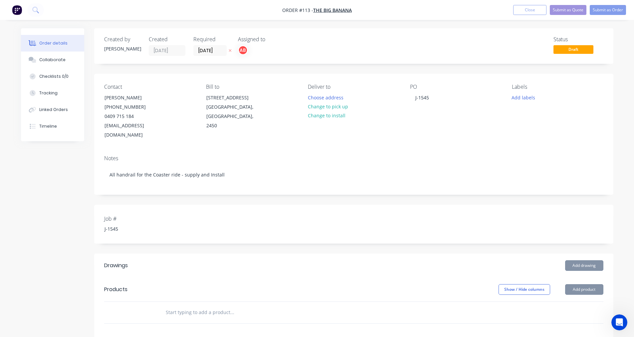
click at [177, 309] on input "text" at bounding box center [231, 312] width 133 height 13
paste input "All handrail for the Coaster ride - supply and Install"
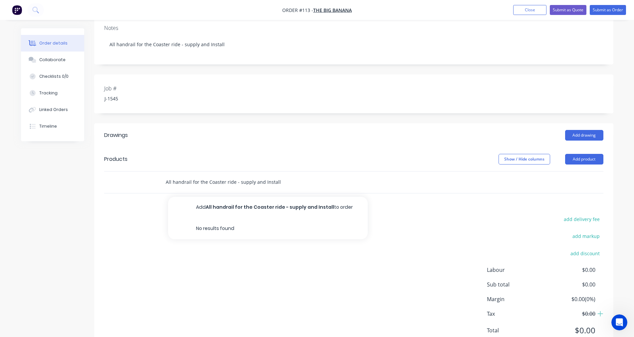
scroll to position [133, 0]
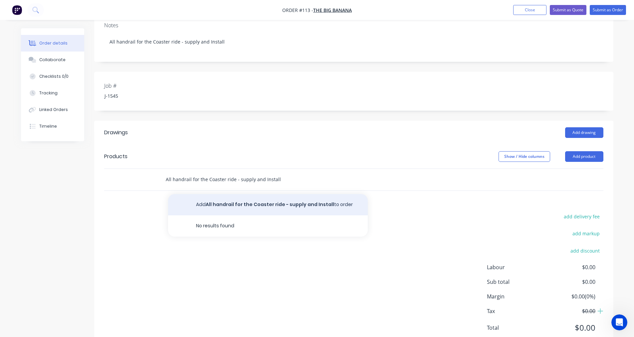
type input "All handrail for the Coaster ride - supply and Install"
click at [217, 196] on button "Add All handrail for the Coaster ride - supply and Install to order" at bounding box center [268, 204] width 200 height 21
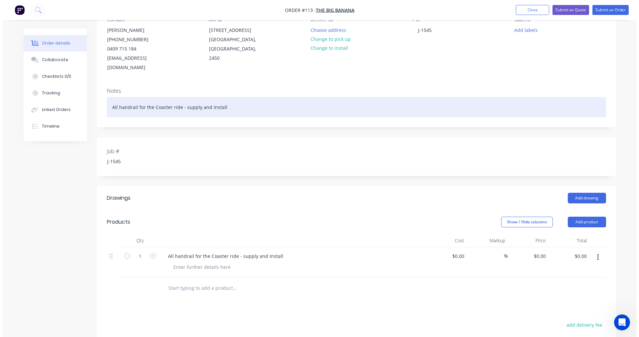
scroll to position [0, 0]
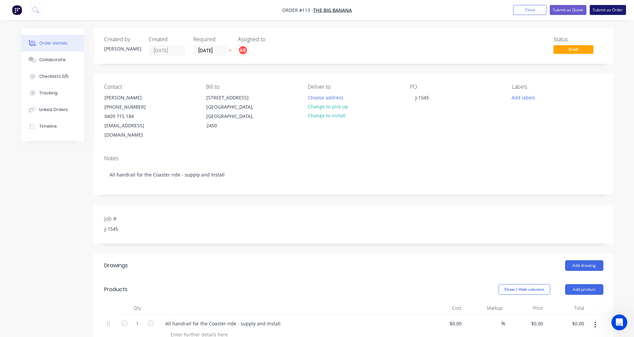
click at [598, 13] on button "Submit as Order" at bounding box center [608, 10] width 36 height 10
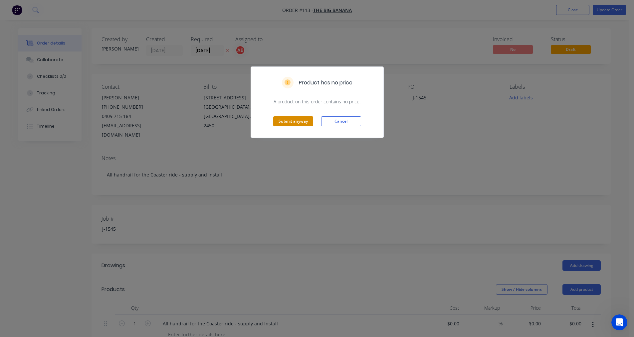
click at [288, 123] on button "Submit anyway" at bounding box center [293, 121] width 40 height 10
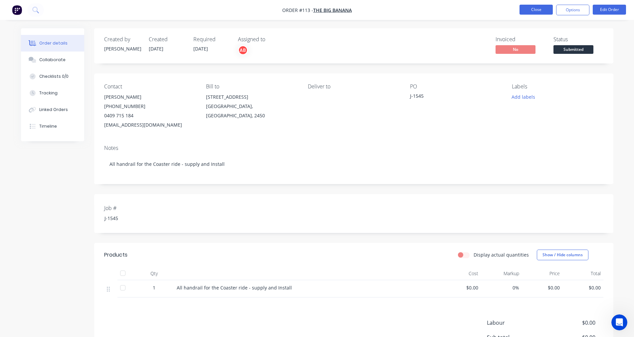
click at [534, 9] on button "Close" at bounding box center [535, 10] width 33 height 10
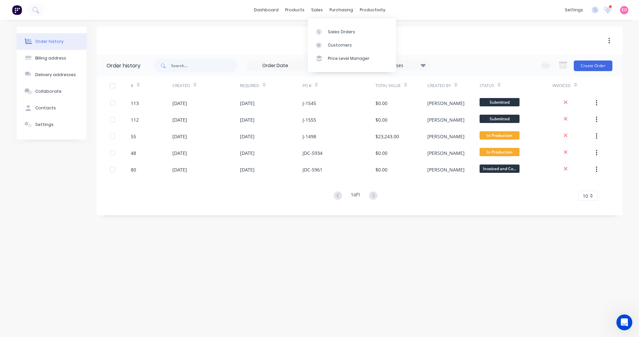
click at [314, 13] on div "sales" at bounding box center [317, 10] width 18 height 10
click at [328, 34] on div "Sales Orders" at bounding box center [341, 32] width 27 height 6
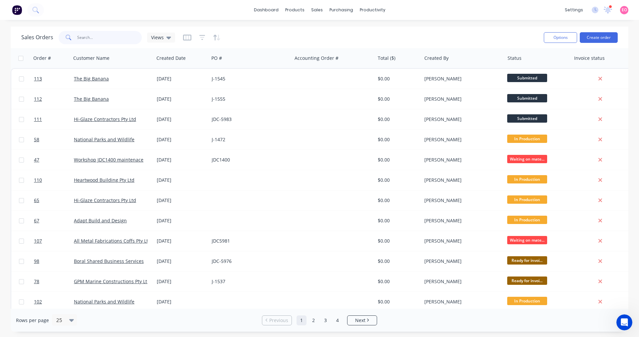
click at [95, 42] on input "text" at bounding box center [109, 37] width 65 height 13
type input "5981"
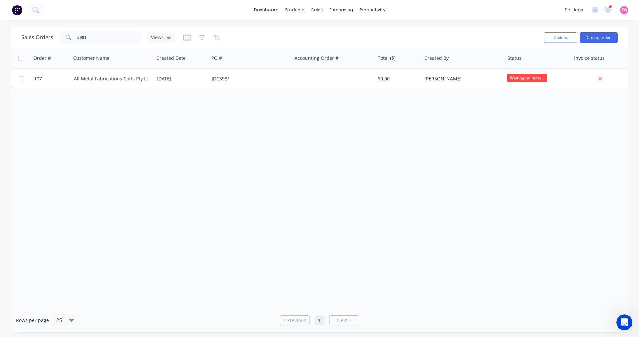
drag, startPoint x: 398, startPoint y: 261, endPoint x: 443, endPoint y: 254, distance: 45.5
click at [398, 261] on div "Order # Customer Name Created Date PO # Accounting Order # Total ($) Created By…" at bounding box center [320, 178] width 618 height 261
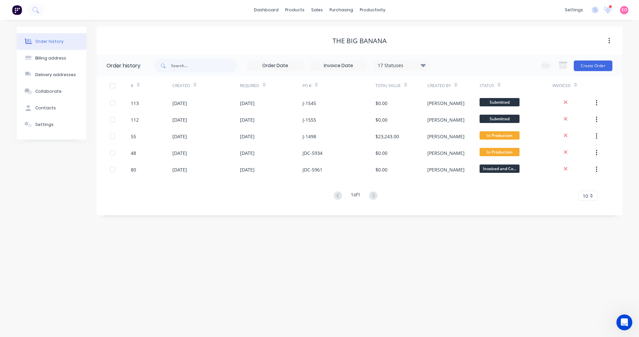
click at [44, 41] on div "Order history" at bounding box center [49, 42] width 28 height 6
click at [39, 9] on icon at bounding box center [35, 10] width 6 height 6
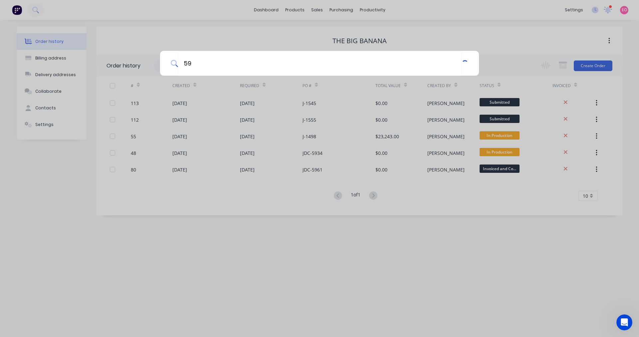
type input "5"
click at [284, 308] on div at bounding box center [319, 168] width 639 height 337
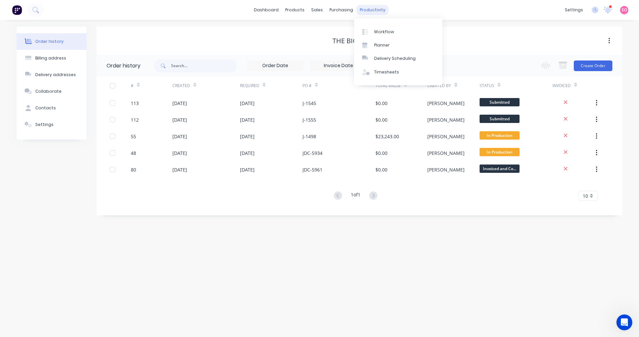
click at [359, 9] on div "productivity" at bounding box center [372, 10] width 32 height 10
click at [310, 10] on div "sales" at bounding box center [317, 10] width 18 height 10
click at [330, 36] on link "Sales Orders" at bounding box center [352, 31] width 88 height 13
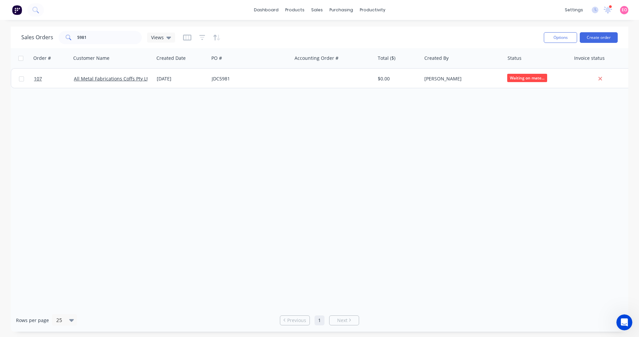
click at [339, 122] on div "Order # Customer Name Created Date PO # Accounting Order # Total ($) Created By…" at bounding box center [320, 178] width 618 height 261
